Goal: Navigation & Orientation: Find specific page/section

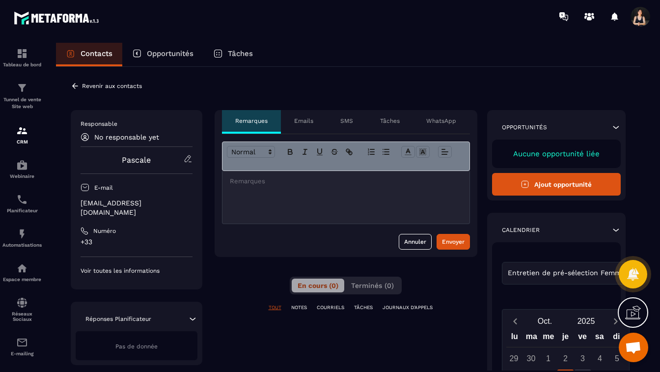
click at [269, 191] on div at bounding box center [346, 197] width 247 height 53
click at [315, 120] on div "Emails" at bounding box center [304, 122] width 46 height 24
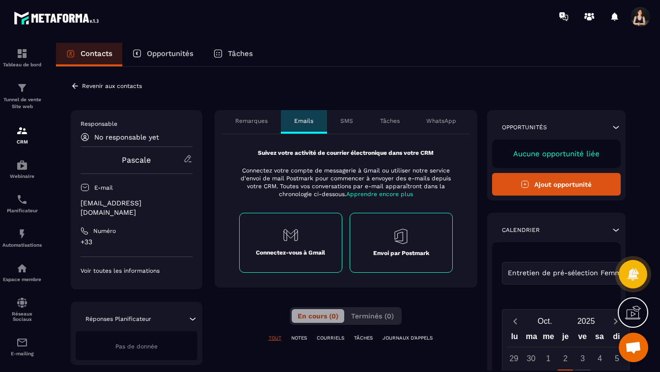
click at [350, 120] on p "SMS" at bounding box center [346, 121] width 13 height 8
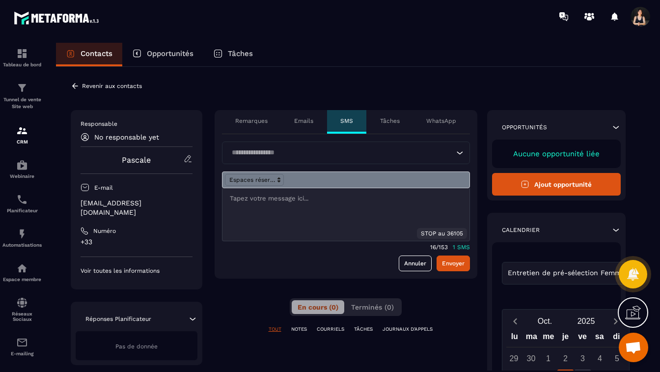
click at [397, 117] on p "Tâches" at bounding box center [390, 121] width 20 height 8
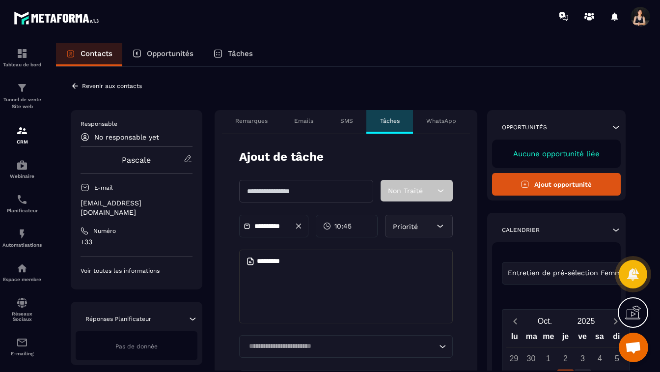
click at [439, 121] on p "WhatsApp" at bounding box center [441, 121] width 30 height 8
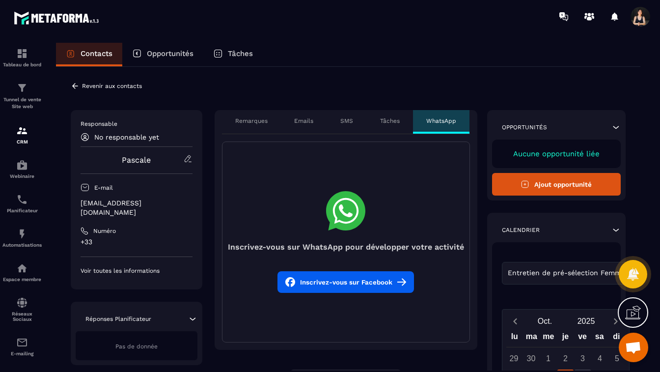
click at [392, 121] on p "Tâches" at bounding box center [390, 121] width 20 height 8
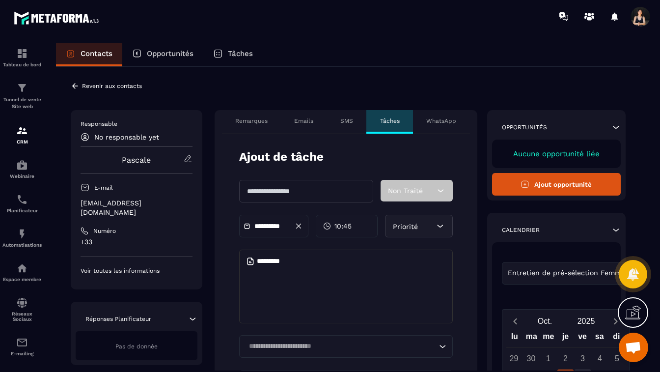
click at [245, 126] on div "Remarques" at bounding box center [251, 122] width 59 height 24
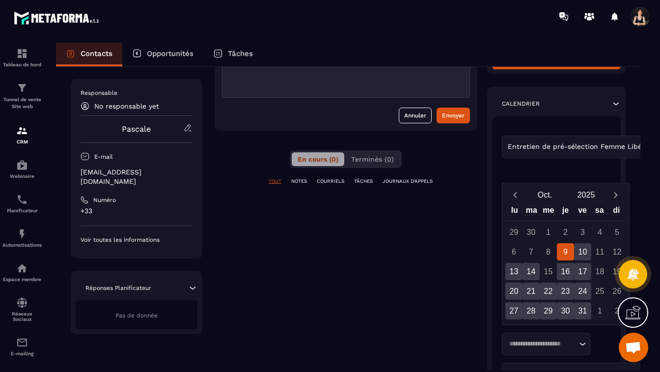
scroll to position [130, 0]
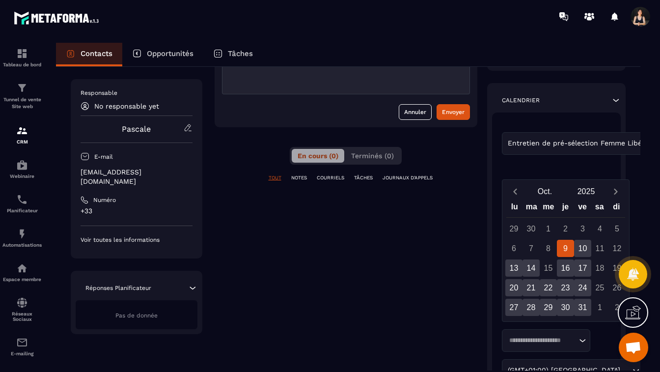
click at [300, 176] on p "NOTES" at bounding box center [299, 177] width 16 height 7
click at [330, 179] on p "COURRIELS" at bounding box center [331, 177] width 28 height 7
click at [368, 176] on p "TÂCHES" at bounding box center [363, 177] width 19 height 7
click at [403, 177] on p "JOURNAUX D'APPELS" at bounding box center [408, 177] width 50 height 7
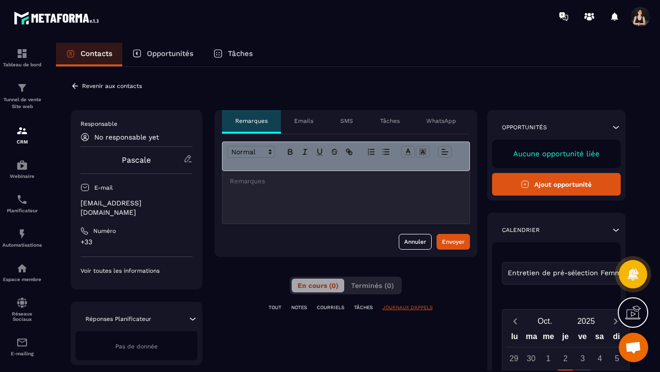
scroll to position [15, 0]
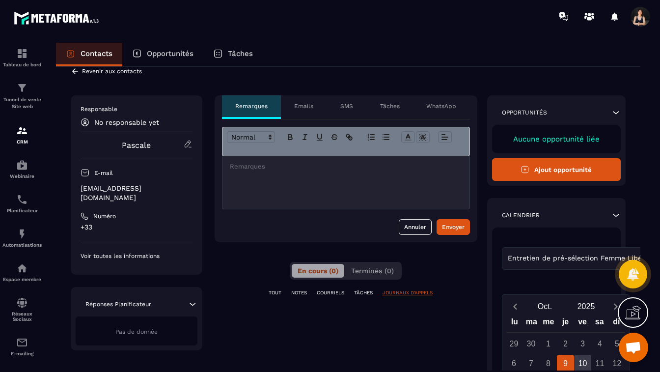
click at [438, 106] on p "WhatsApp" at bounding box center [441, 106] width 30 height 8
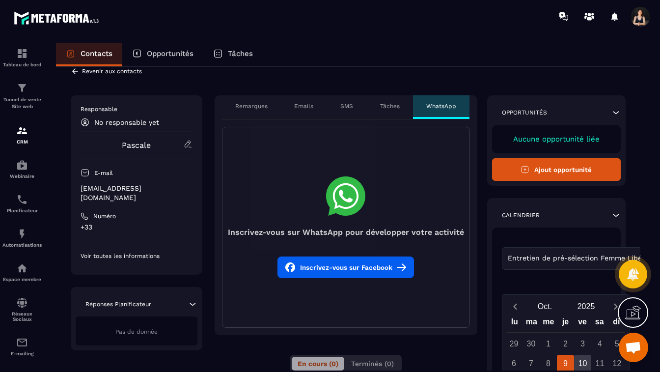
click at [385, 105] on p "Tâches" at bounding box center [390, 106] width 20 height 8
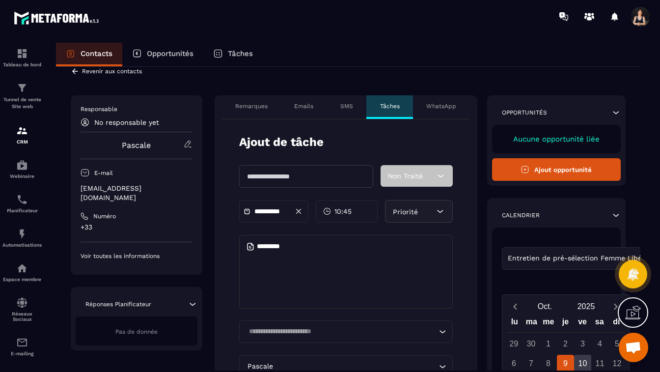
click at [339, 101] on div "SMS" at bounding box center [347, 107] width 40 height 24
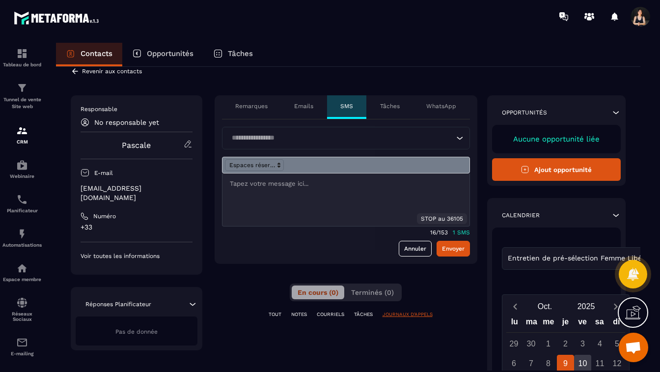
click at [380, 107] on p "Tâches" at bounding box center [390, 106] width 20 height 8
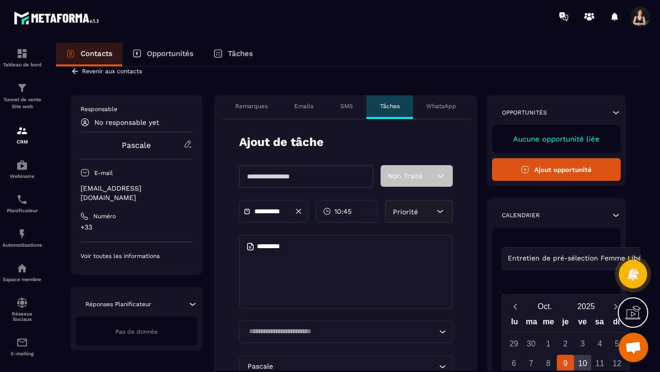
click at [316, 104] on div "Emails" at bounding box center [304, 107] width 46 height 24
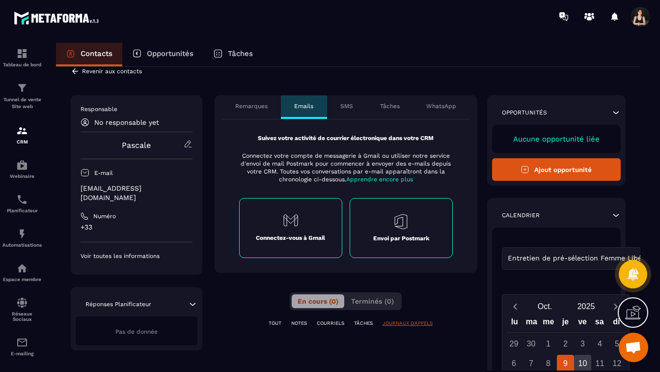
click at [350, 108] on p "SMS" at bounding box center [346, 106] width 13 height 8
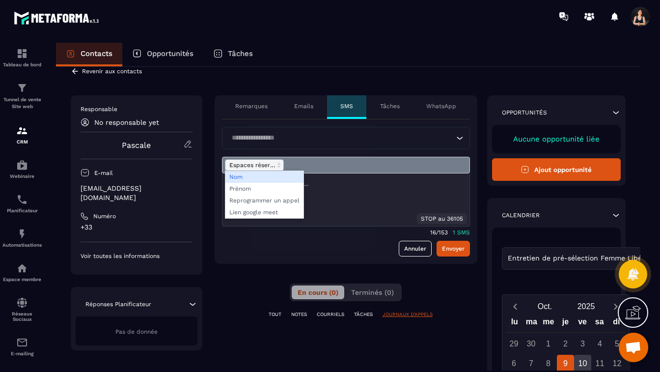
click at [280, 165] on icon at bounding box center [279, 165] width 9 height 9
click at [257, 215] on span at bounding box center [264, 212] width 78 height 12
